Goal: Subscribe to service/newsletter

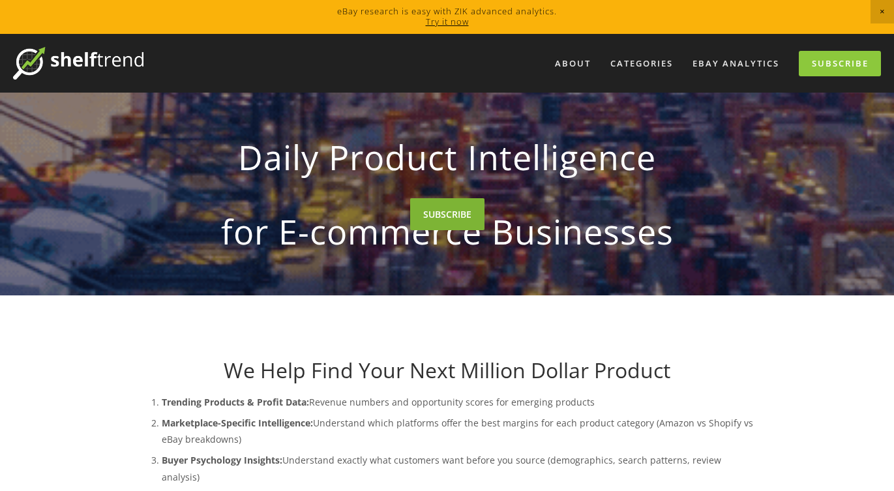
click at [438, 230] on link "SUBSCRIBE" at bounding box center [447, 214] width 74 height 32
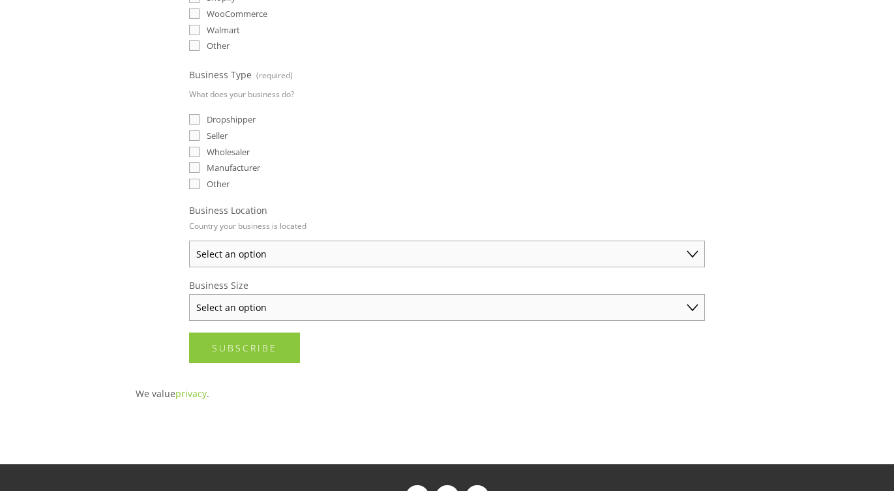
scroll to position [455, 0]
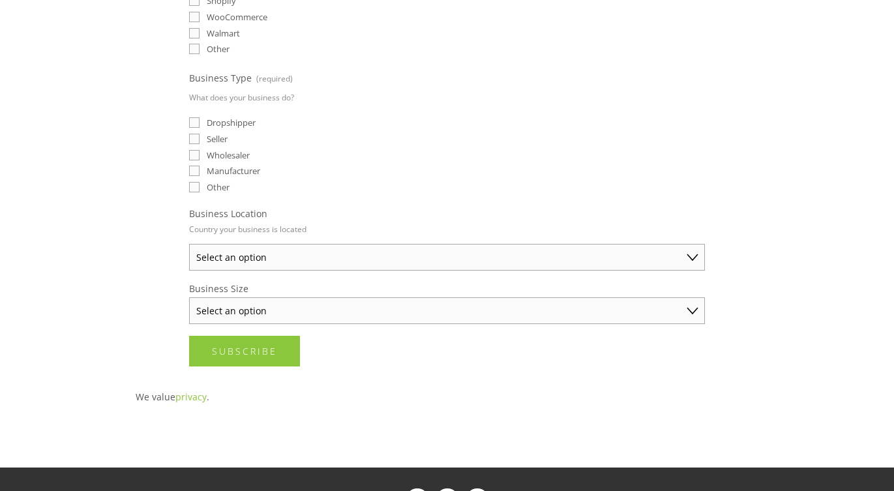
click at [371, 314] on select "Select an option Solo Merchant (under $50K annual sales) Small Business ($50K -…" at bounding box center [447, 310] width 516 height 27
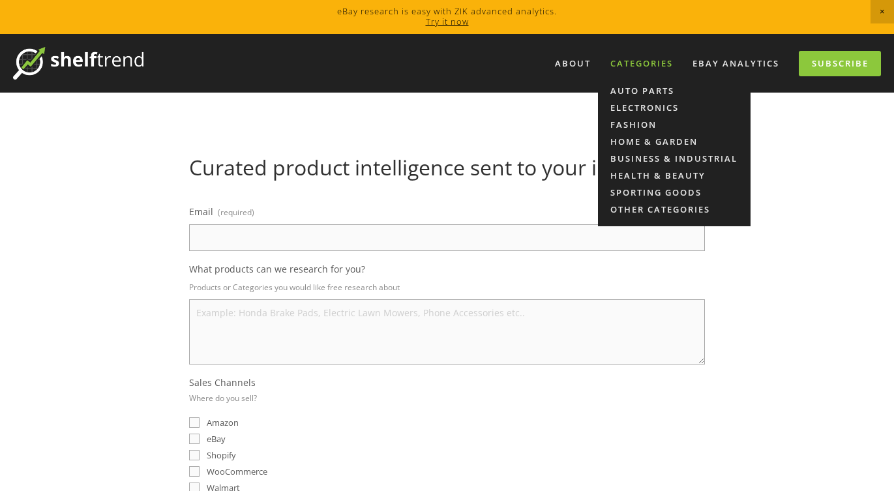
click at [629, 71] on div "Categories" at bounding box center [642, 64] width 80 height 22
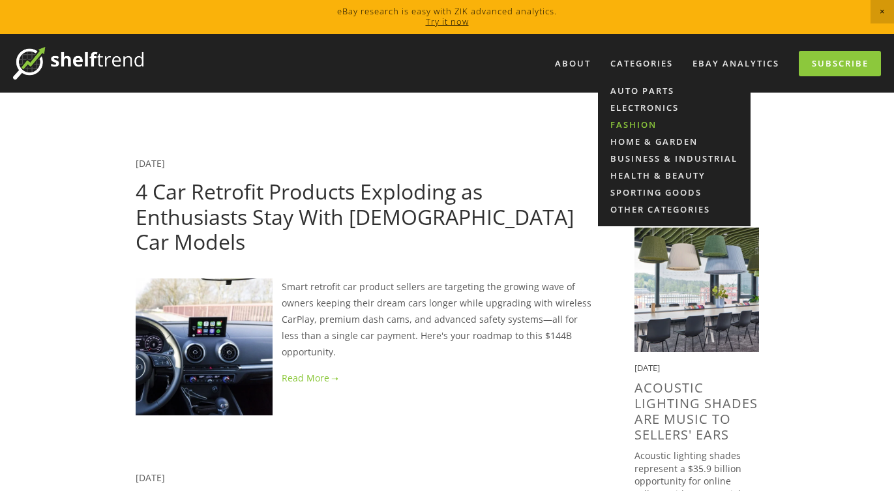
click at [636, 130] on link "Fashion" at bounding box center [674, 124] width 153 height 17
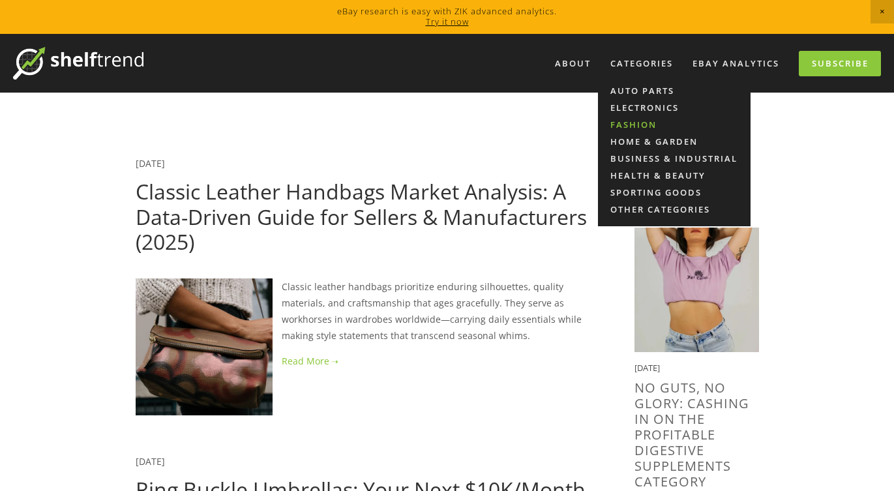
click at [640, 124] on link "Fashion" at bounding box center [674, 124] width 153 height 17
